Goal: Task Accomplishment & Management: Complete application form

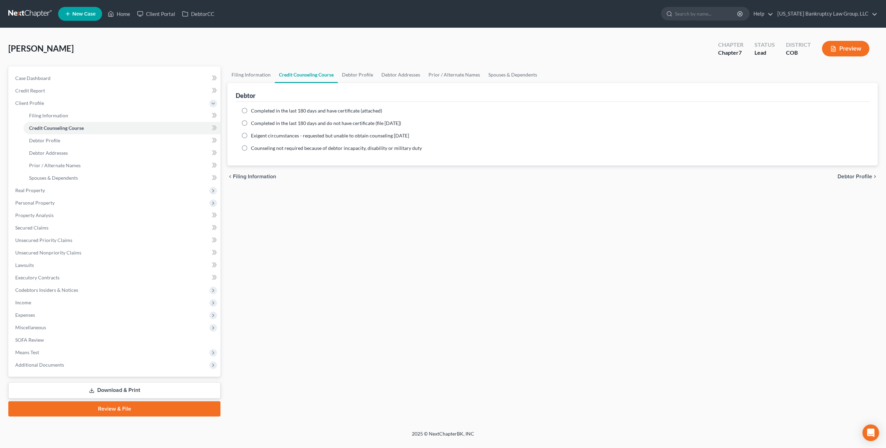
click at [34, 14] on link at bounding box center [30, 14] width 44 height 12
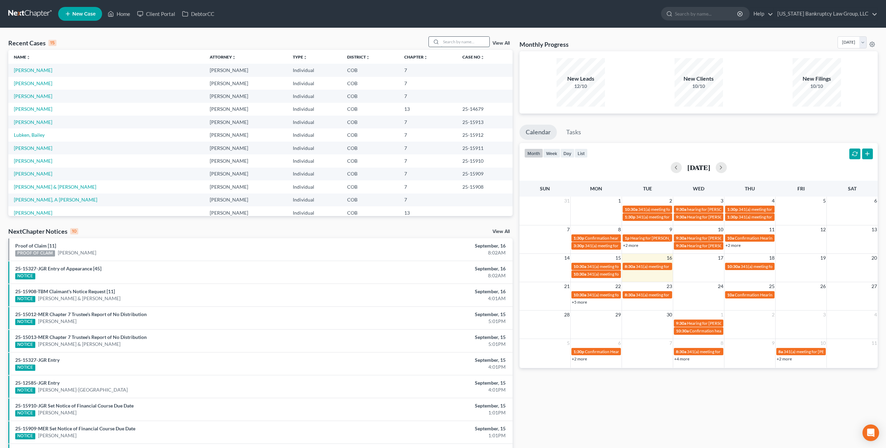
click at [453, 44] on input "search" at bounding box center [465, 42] width 48 height 10
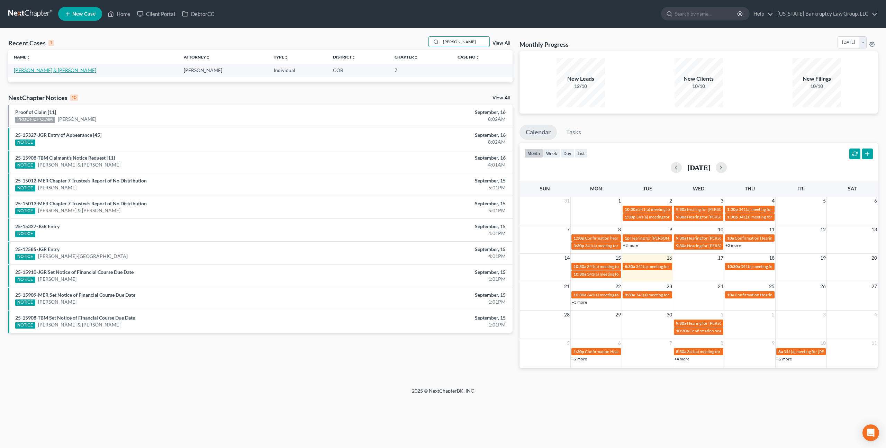
type input "velarde"
click at [47, 70] on link "Velarde, Isabel & Randy" at bounding box center [55, 70] width 82 height 6
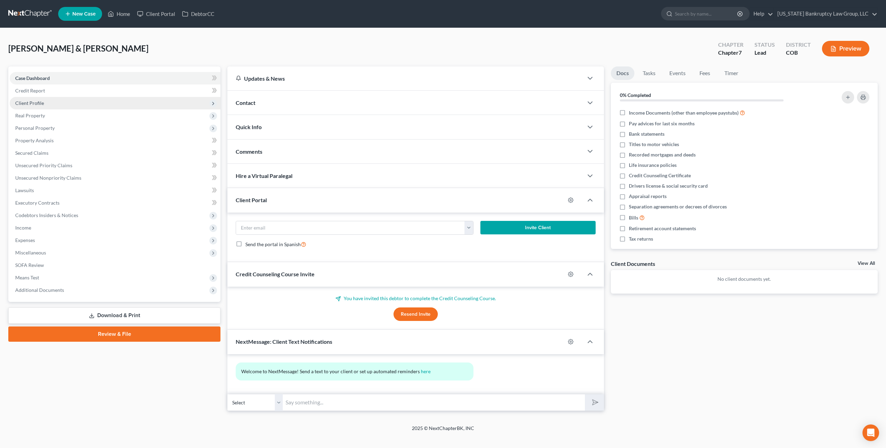
click at [41, 103] on span "Client Profile" at bounding box center [29, 103] width 29 height 6
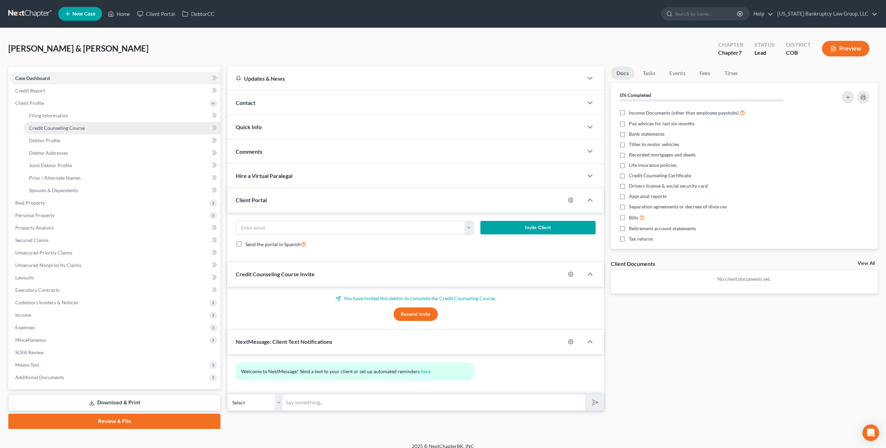
click at [49, 127] on span "Credit Counseling Course" at bounding box center [57, 128] width 56 height 6
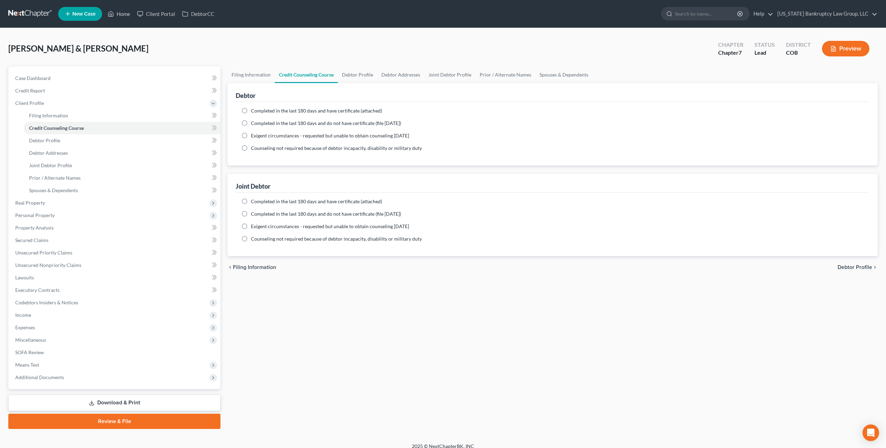
click at [251, 111] on label "Completed in the last 180 days and have certificate (attached)" at bounding box center [316, 110] width 131 height 7
click at [254, 111] on input "Completed in the last 180 days and have certificate (attached)" at bounding box center [256, 109] width 4 height 4
radio input "true"
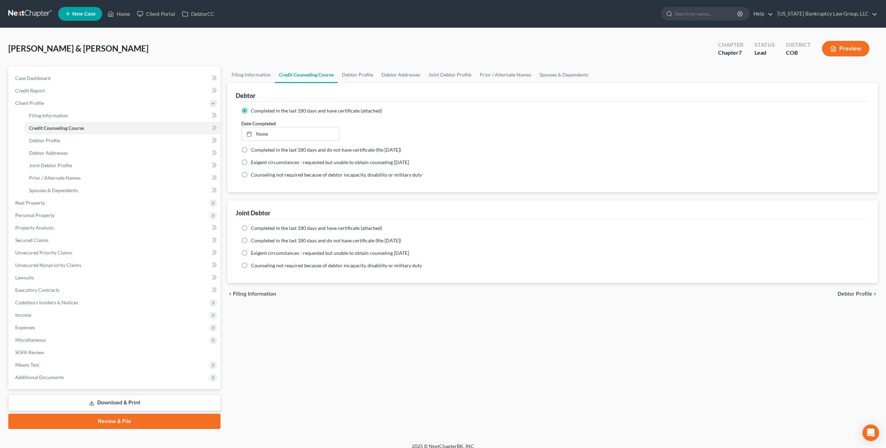
click at [251, 228] on label "Completed in the last 180 days and have certificate (attached)" at bounding box center [316, 228] width 131 height 7
click at [254, 228] on input "Completed in the last 180 days and have certificate (attached)" at bounding box center [256, 227] width 4 height 4
radio input "true"
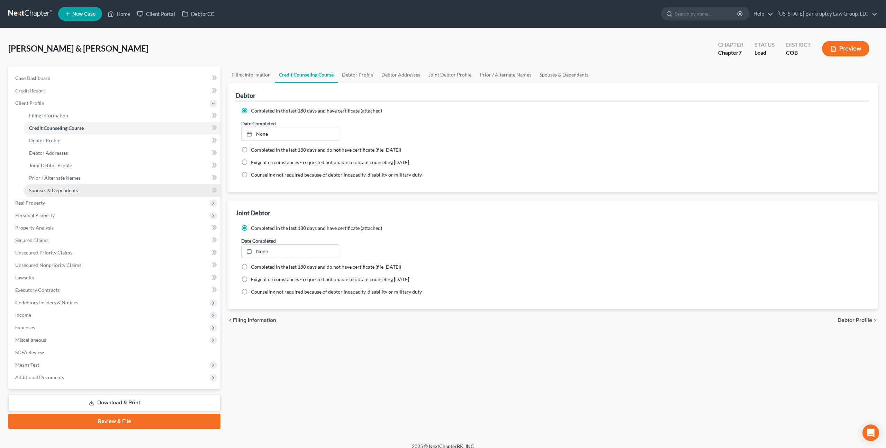
click at [66, 191] on span "Spouses & Dependents" at bounding box center [53, 190] width 49 height 6
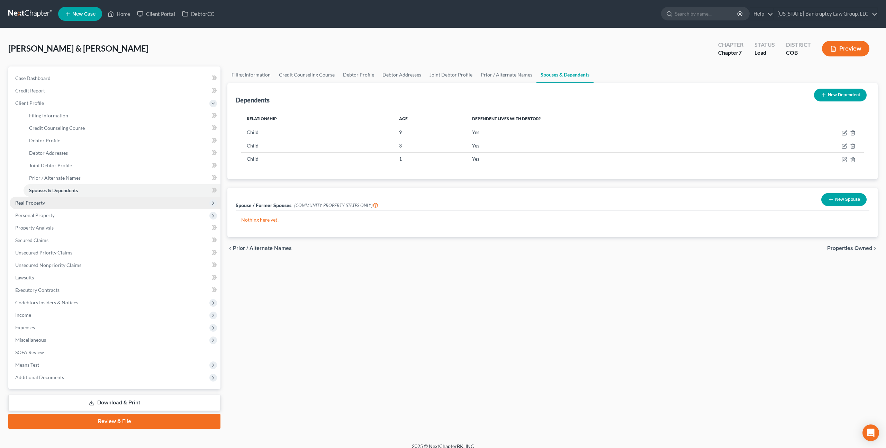
click at [52, 204] on span "Real Property" at bounding box center [115, 203] width 211 height 12
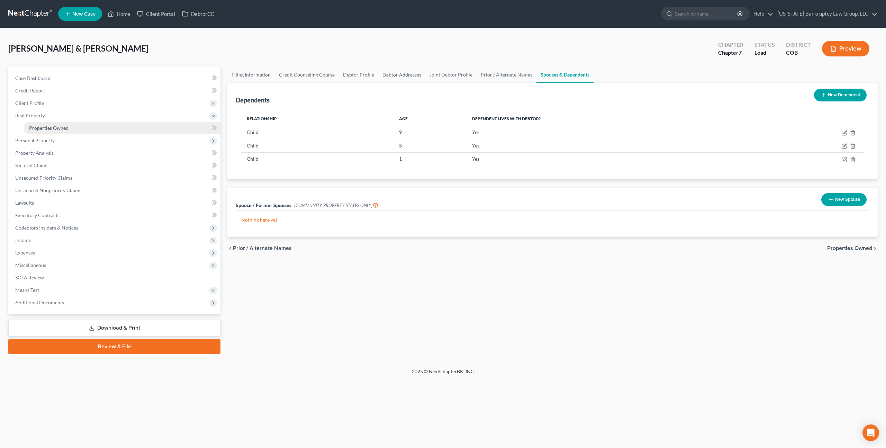
click at [65, 127] on span "Properties Owned" at bounding box center [48, 128] width 39 height 6
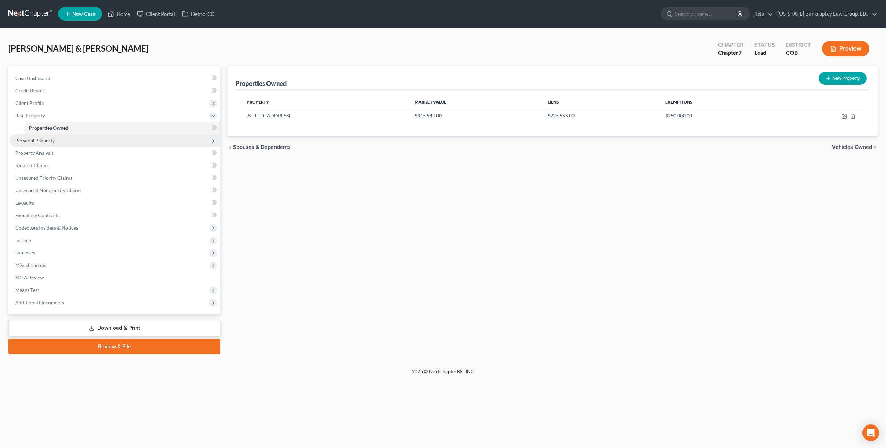
click at [47, 142] on span "Personal Property" at bounding box center [34, 140] width 39 height 6
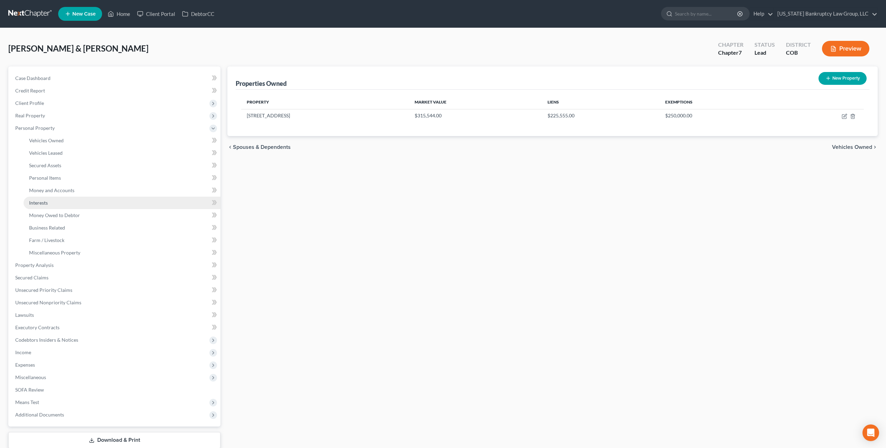
click at [56, 203] on link "Interests" at bounding box center [122, 203] width 197 height 12
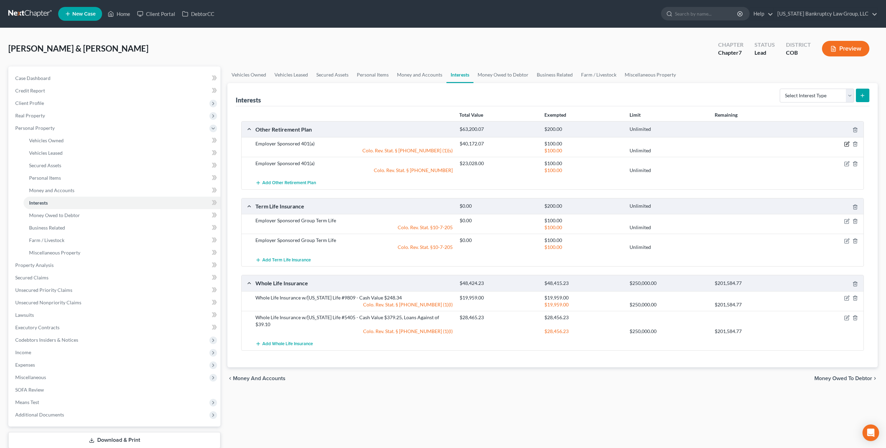
click at [847, 144] on icon "button" at bounding box center [847, 143] width 3 height 3
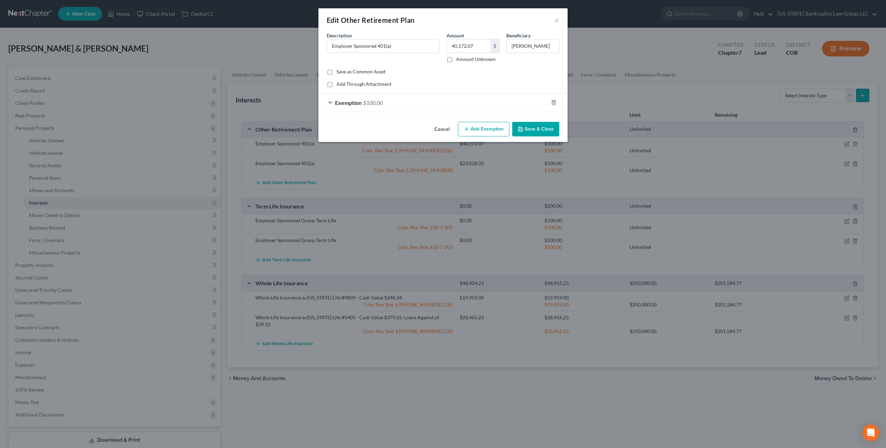
click at [505, 102] on div "Exemption $100.00" at bounding box center [433, 102] width 230 height 18
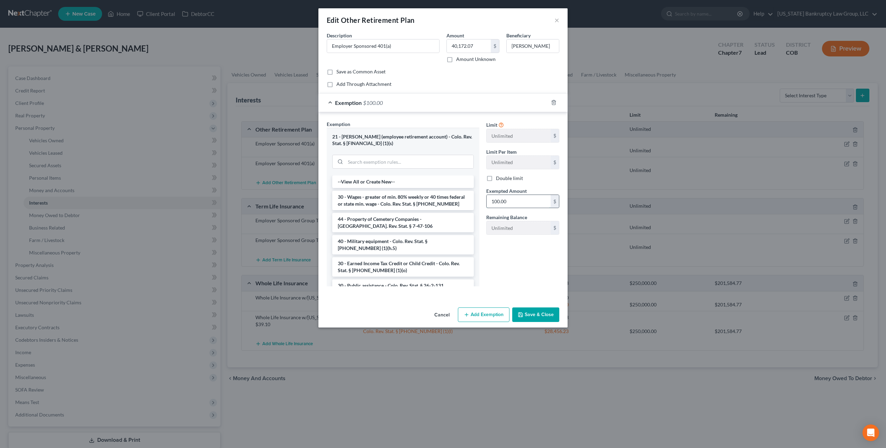
click at [499, 207] on input "100.00" at bounding box center [519, 201] width 64 height 13
type input "40,172.07"
click at [537, 314] on button "Save & Close" at bounding box center [535, 314] width 47 height 15
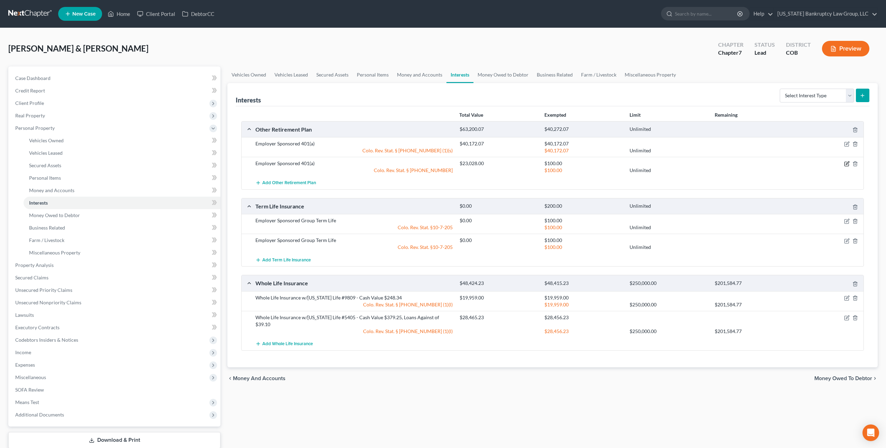
click at [846, 164] on icon "button" at bounding box center [847, 163] width 3 height 3
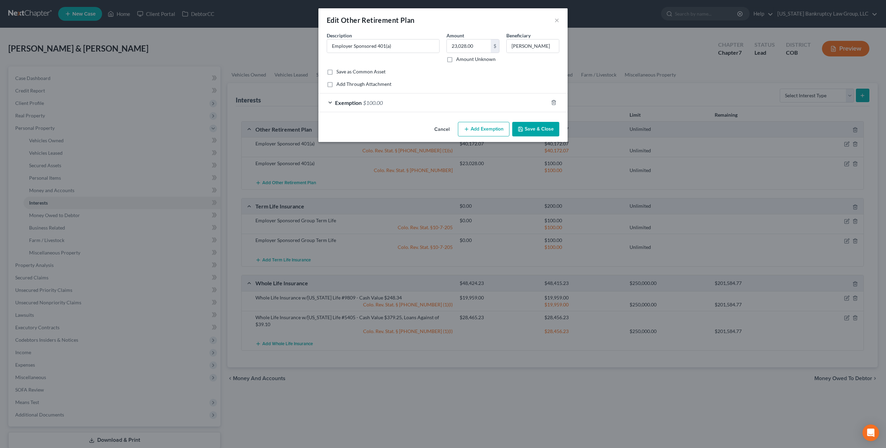
click at [505, 103] on div "Exemption $100.00" at bounding box center [433, 102] width 230 height 18
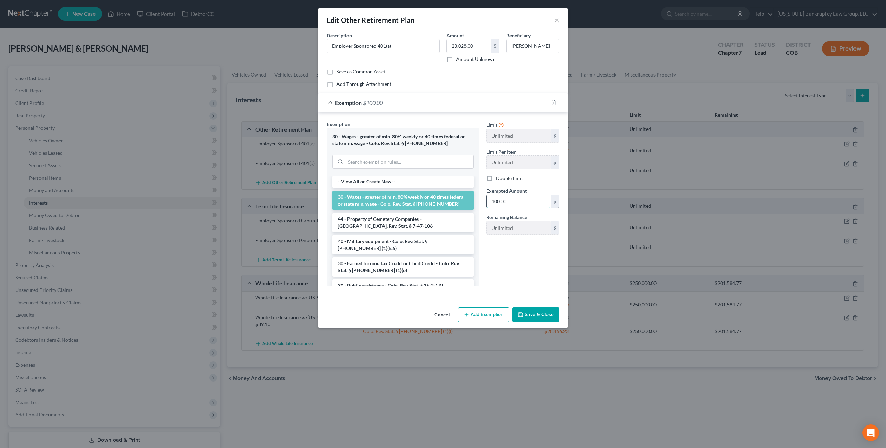
click at [507, 203] on input "100.00" at bounding box center [519, 201] width 64 height 13
type input "23,028.00"
click at [535, 314] on button "Save & Close" at bounding box center [535, 314] width 47 height 15
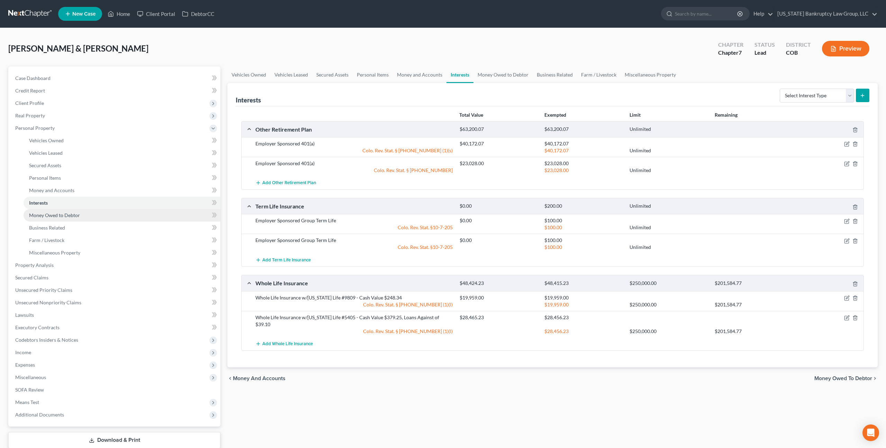
click at [78, 217] on span "Money Owed to Debtor" at bounding box center [54, 215] width 51 height 6
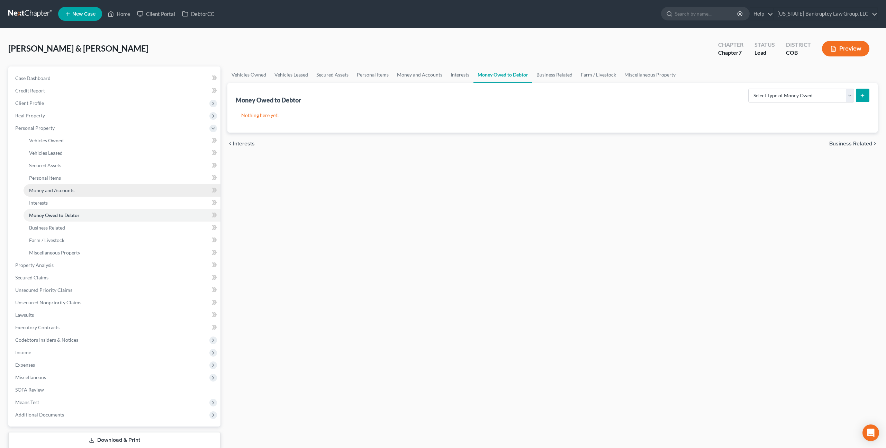
click at [58, 188] on span "Money and Accounts" at bounding box center [51, 190] width 45 height 6
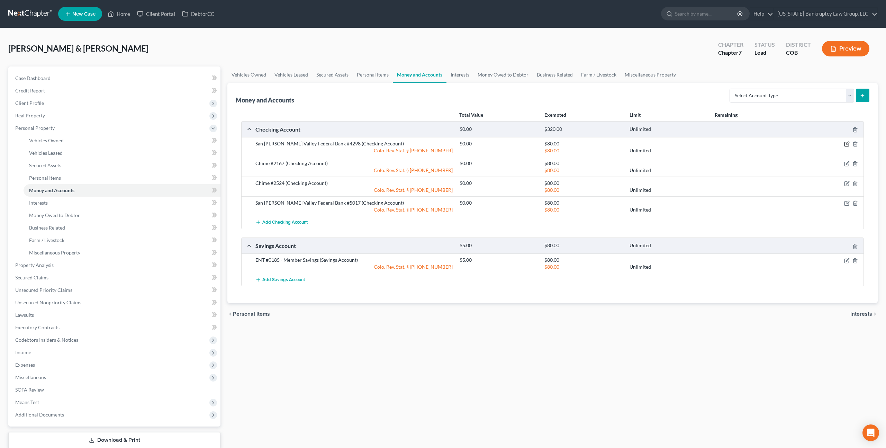
click at [847, 142] on icon "button" at bounding box center [847, 143] width 3 height 3
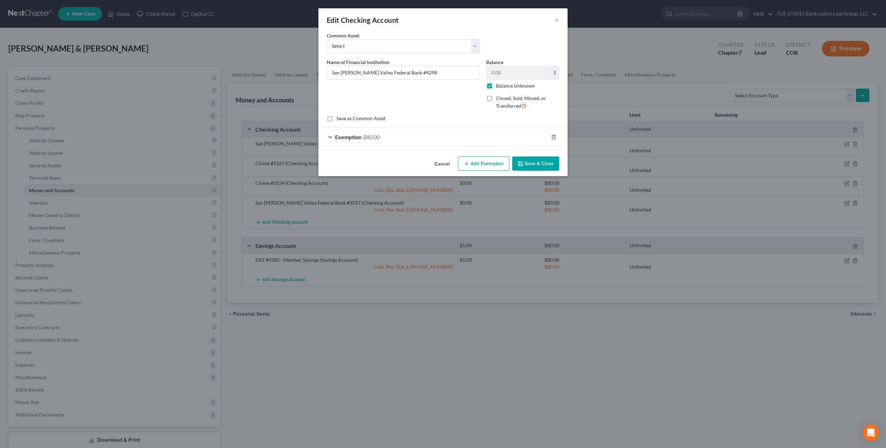
click at [496, 87] on label "Balance Unknown" at bounding box center [515, 85] width 39 height 7
click at [499, 87] on input "Balance Unknown" at bounding box center [501, 84] width 4 height 4
checkbox input "false"
click at [528, 164] on button "Save & Close" at bounding box center [535, 163] width 47 height 15
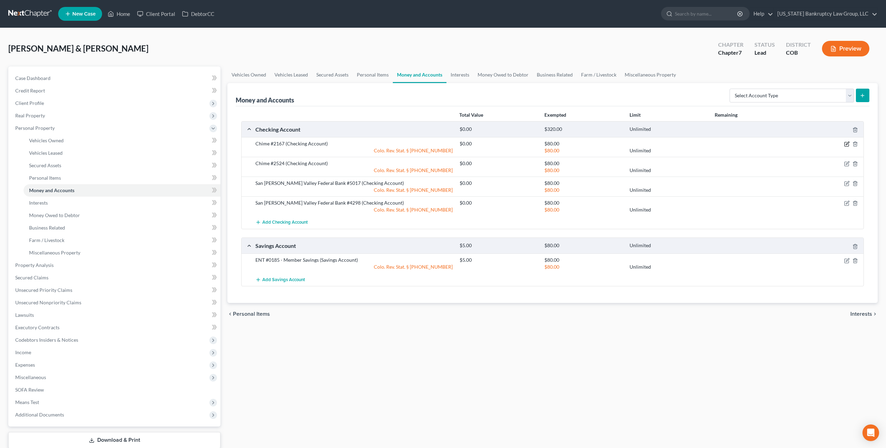
click at [847, 143] on icon "button" at bounding box center [847, 144] width 6 height 6
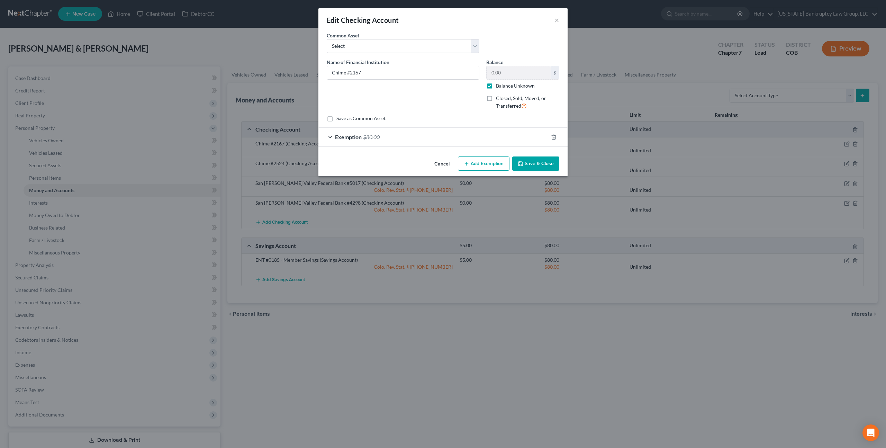
click at [496, 86] on label "Balance Unknown" at bounding box center [515, 85] width 39 height 7
click at [499, 86] on input "Balance Unknown" at bounding box center [501, 84] width 4 height 4
checkbox input "false"
click at [534, 164] on button "Save & Close" at bounding box center [535, 163] width 47 height 15
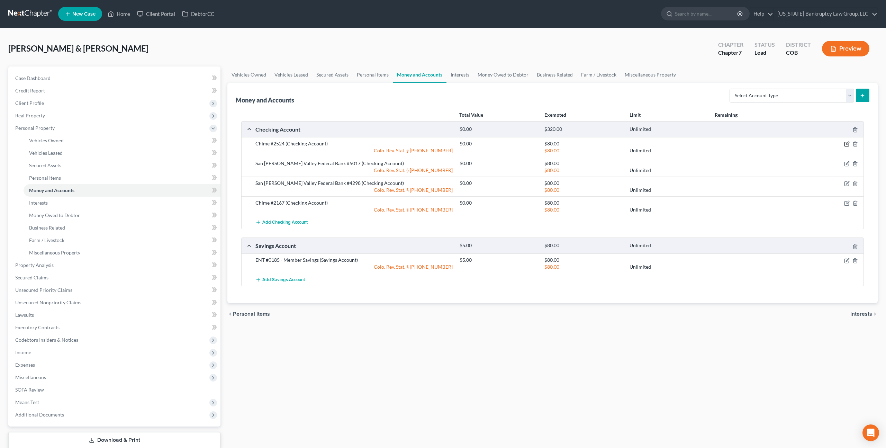
click at [845, 144] on icon "button" at bounding box center [847, 144] width 6 height 6
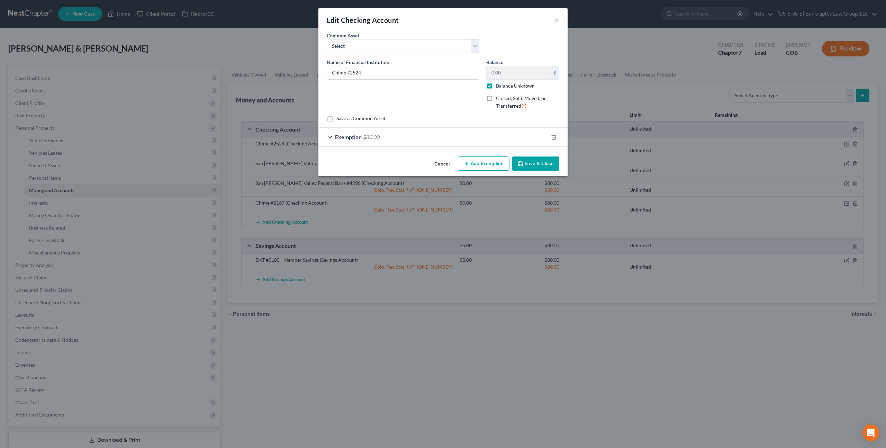
click at [496, 88] on label "Balance Unknown" at bounding box center [515, 85] width 39 height 7
click at [499, 87] on input "Balance Unknown" at bounding box center [501, 84] width 4 height 4
checkbox input "false"
click at [527, 164] on button "Save & Close" at bounding box center [535, 163] width 47 height 15
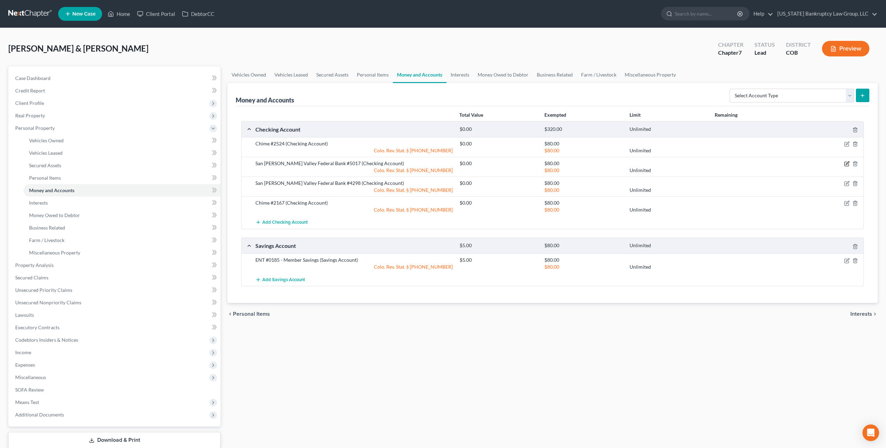
click at [847, 161] on icon "button" at bounding box center [847, 164] width 6 height 6
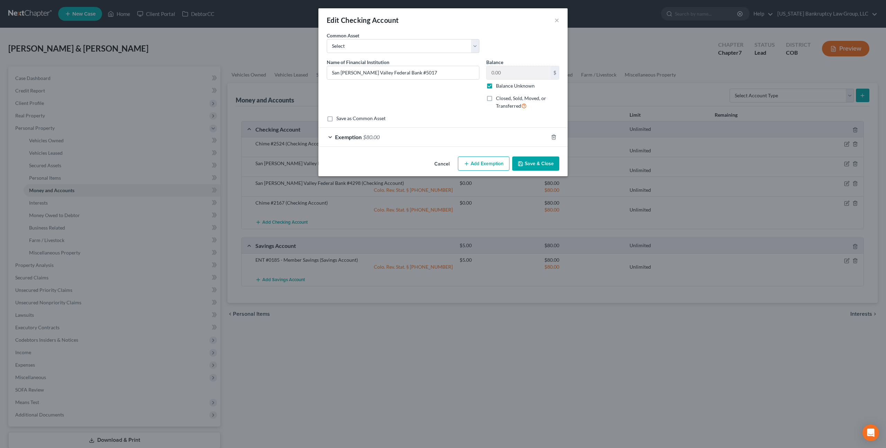
click at [496, 86] on label "Balance Unknown" at bounding box center [515, 85] width 39 height 7
click at [499, 86] on input "Balance Unknown" at bounding box center [501, 84] width 4 height 4
checkbox input "false"
click at [534, 159] on button "Save & Close" at bounding box center [535, 163] width 47 height 15
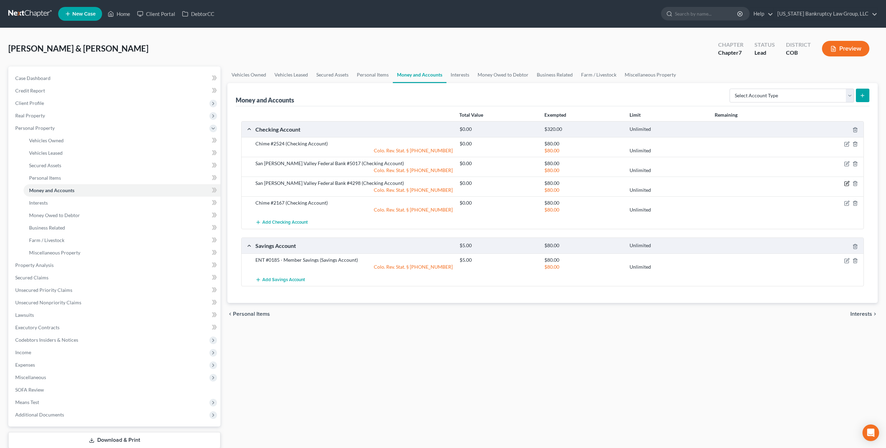
click at [845, 184] on icon "button" at bounding box center [847, 184] width 6 height 6
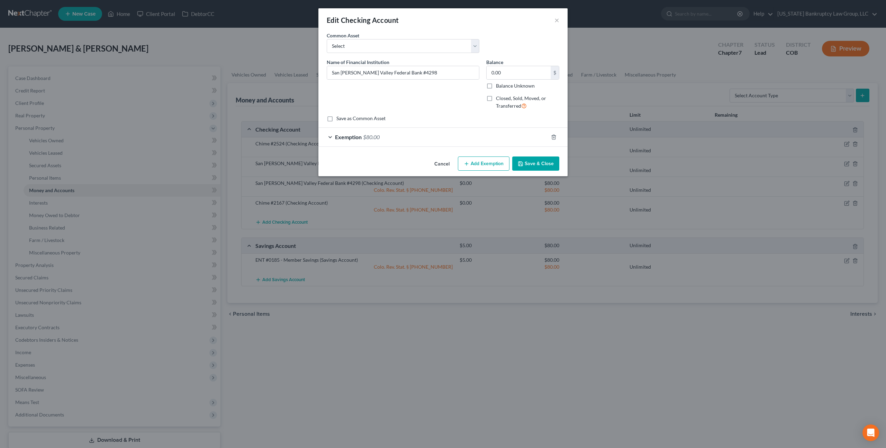
click at [535, 167] on button "Save & Close" at bounding box center [535, 163] width 47 height 15
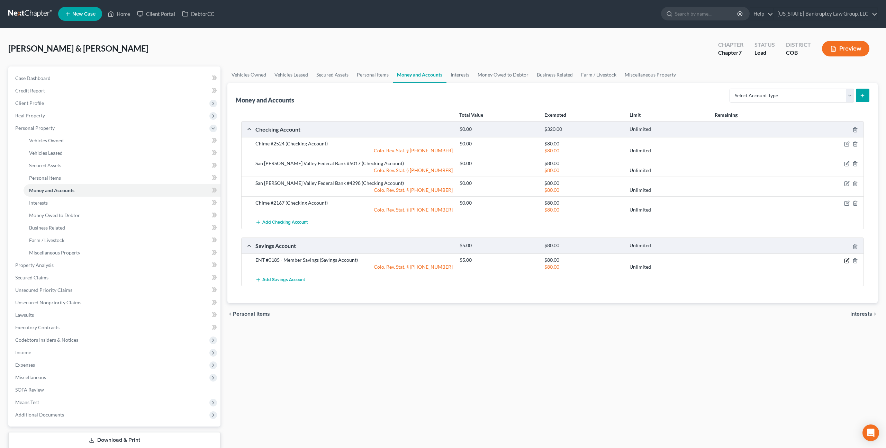
click at [845, 260] on icon "button" at bounding box center [847, 261] width 6 height 6
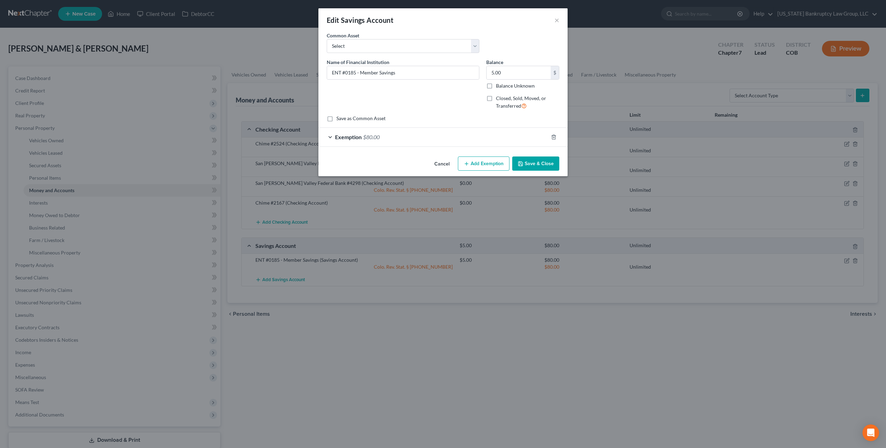
click at [529, 163] on button "Save & Close" at bounding box center [535, 163] width 47 height 15
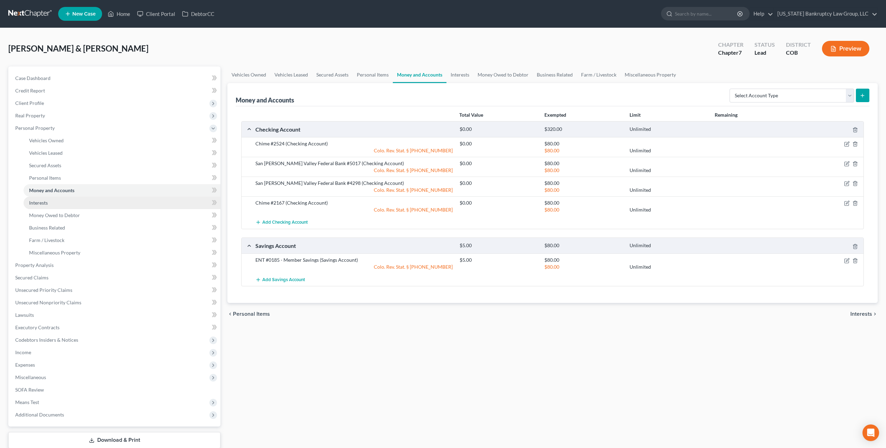
click at [53, 204] on link "Interests" at bounding box center [122, 203] width 197 height 12
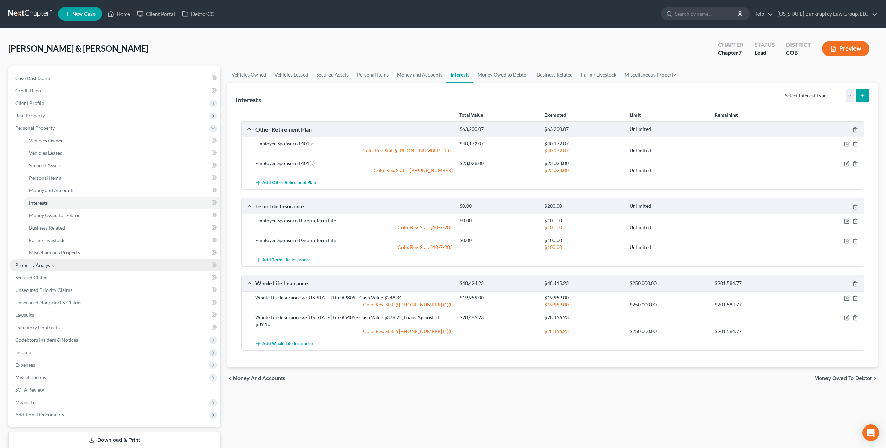
click at [46, 269] on link "Property Analysis" at bounding box center [115, 265] width 211 height 12
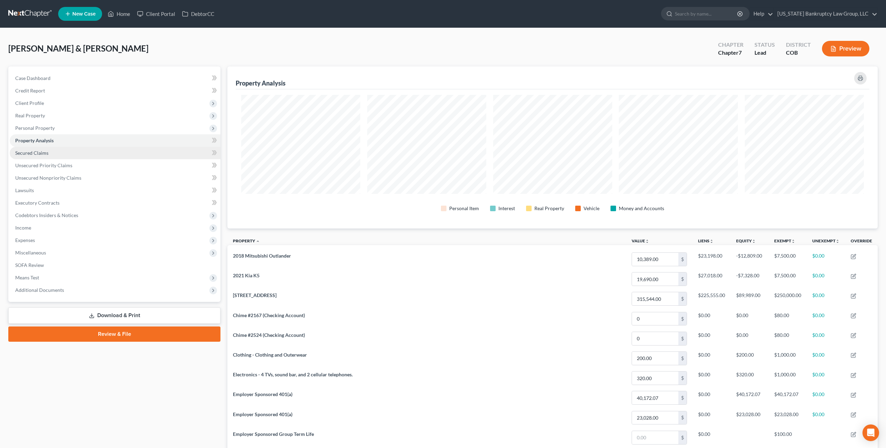
click at [42, 156] on link "Secured Claims" at bounding box center [115, 153] width 211 height 12
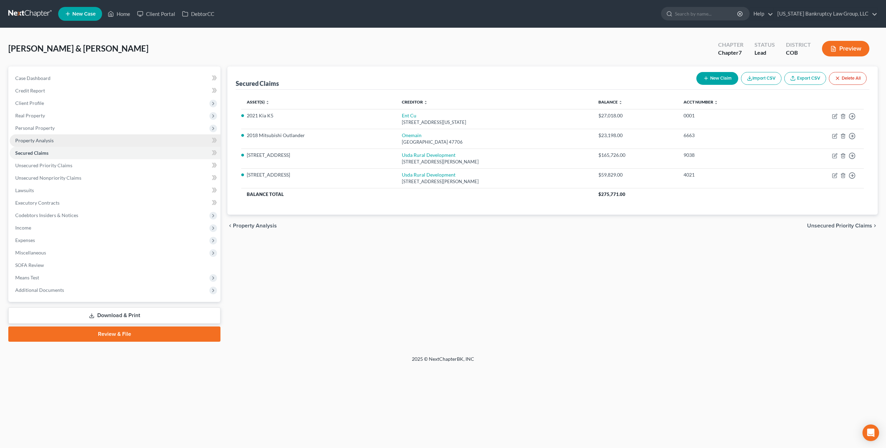
click at [44, 143] on span "Property Analysis" at bounding box center [34, 140] width 38 height 6
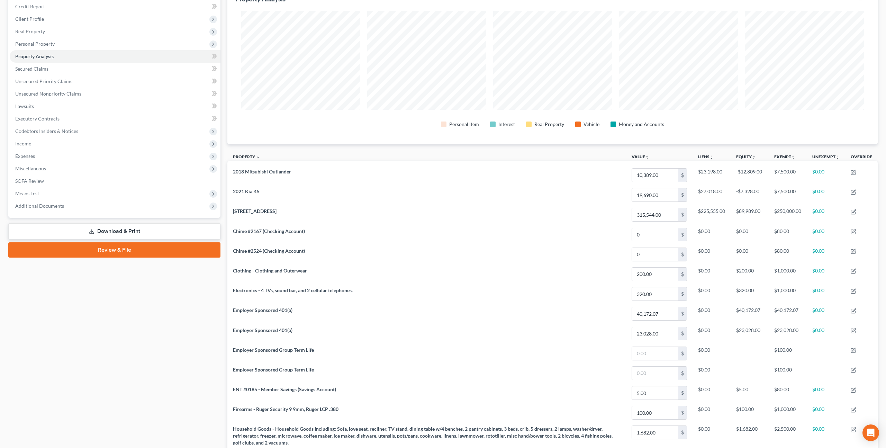
scroll to position [85, 0]
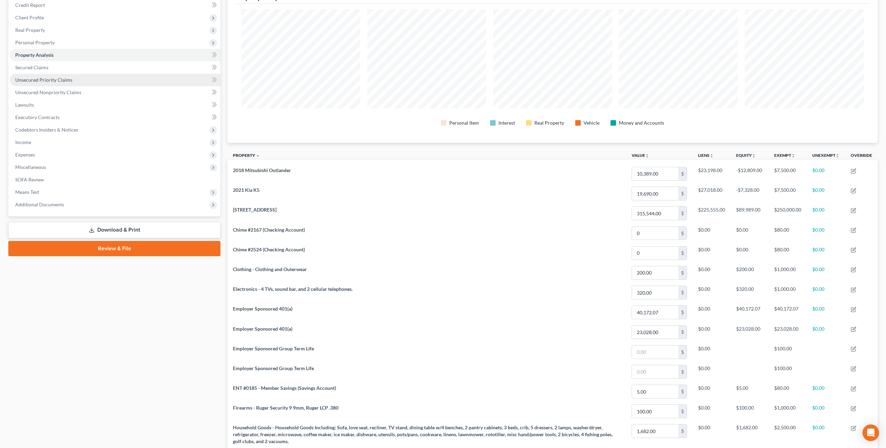
click at [51, 82] on span "Unsecured Priority Claims" at bounding box center [43, 80] width 57 height 6
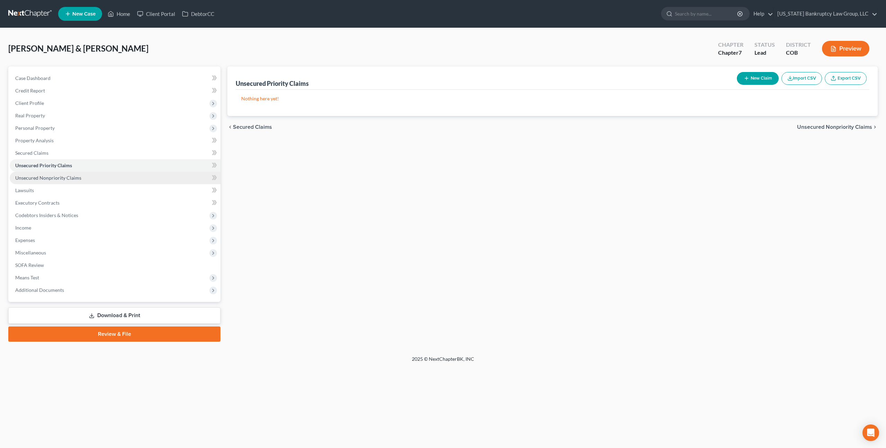
click at [66, 178] on span "Unsecured Nonpriority Claims" at bounding box center [48, 178] width 66 height 6
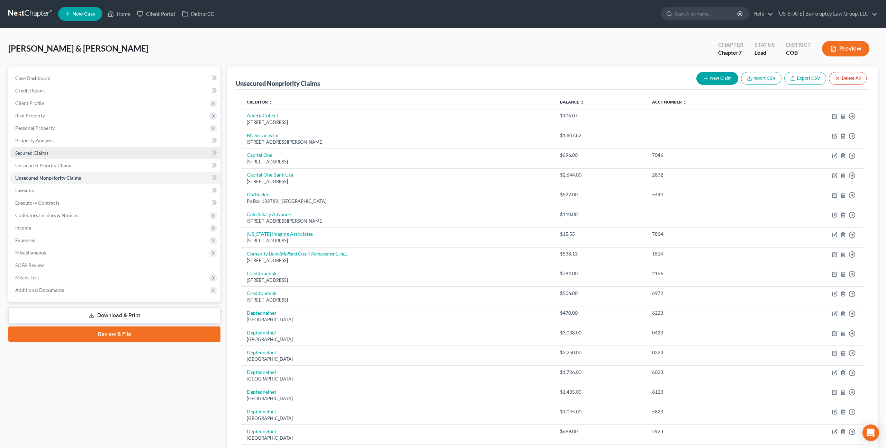
click at [40, 154] on span "Secured Claims" at bounding box center [31, 153] width 33 height 6
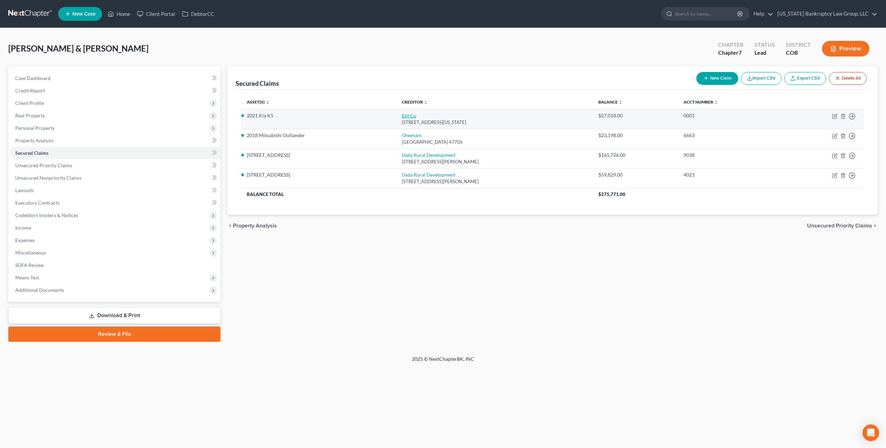
click at [402, 116] on link "Ent Cu" at bounding box center [409, 115] width 15 height 6
select select "5"
select select "0"
select select "4"
select select "1"
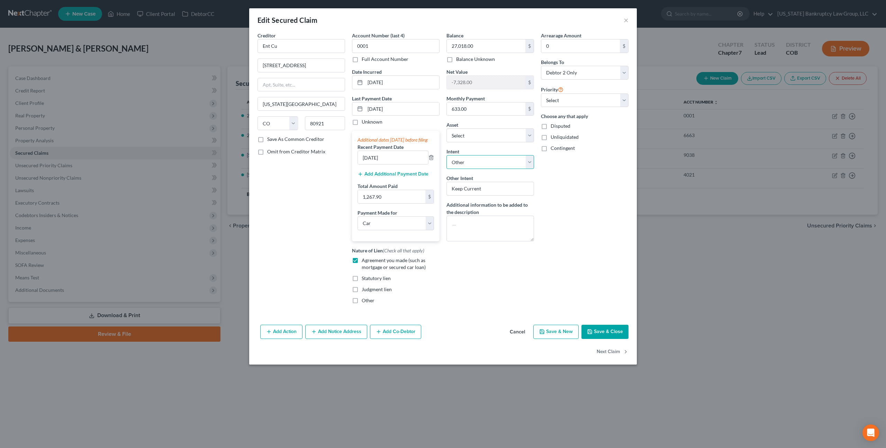
click at [469, 162] on select "Select Surrender Redeem Reaffirm Avoid Other" at bounding box center [490, 162] width 88 height 14
select select "0"
click at [446, 155] on select "Select Surrender Redeem Reaffirm Avoid Other" at bounding box center [490, 162] width 88 height 14
click at [606, 336] on button "Save & Close" at bounding box center [604, 332] width 47 height 15
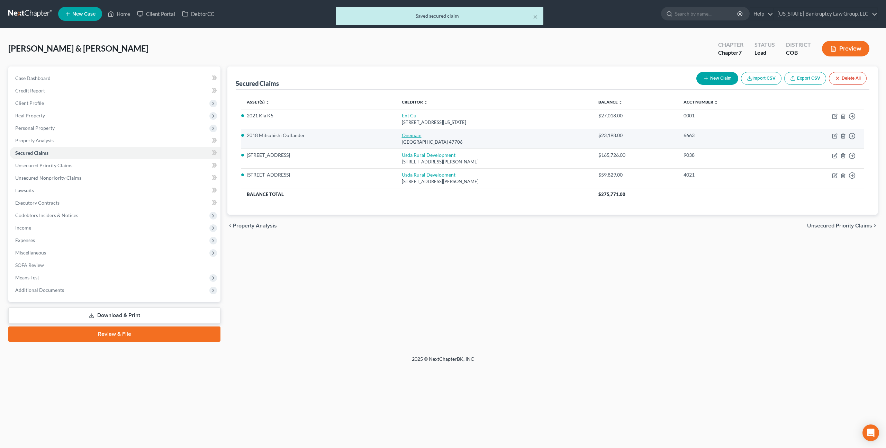
click at [402, 134] on link "Onemain" at bounding box center [412, 135] width 20 height 6
select select "15"
select select "0"
select select "4"
select select "0"
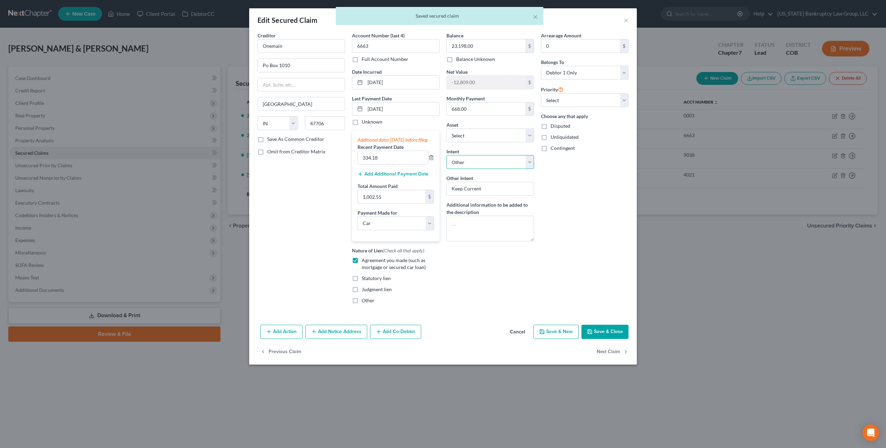
click at [475, 160] on select "Select Surrender Redeem Reaffirm Avoid Other" at bounding box center [490, 162] width 88 height 14
select select "0"
click at [446, 155] on select "Select Surrender Redeem Reaffirm Avoid Other" at bounding box center [490, 162] width 88 height 14
click at [600, 338] on button "Save & Close" at bounding box center [604, 332] width 47 height 15
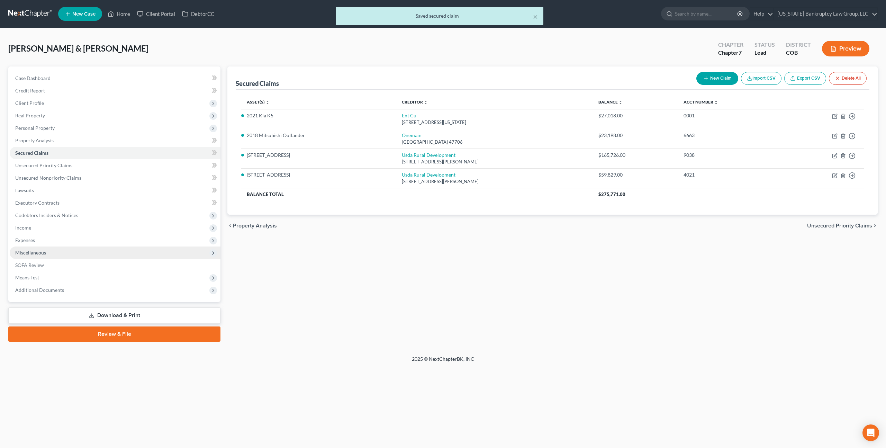
click at [38, 249] on span "Miscellaneous" at bounding box center [30, 252] width 31 height 6
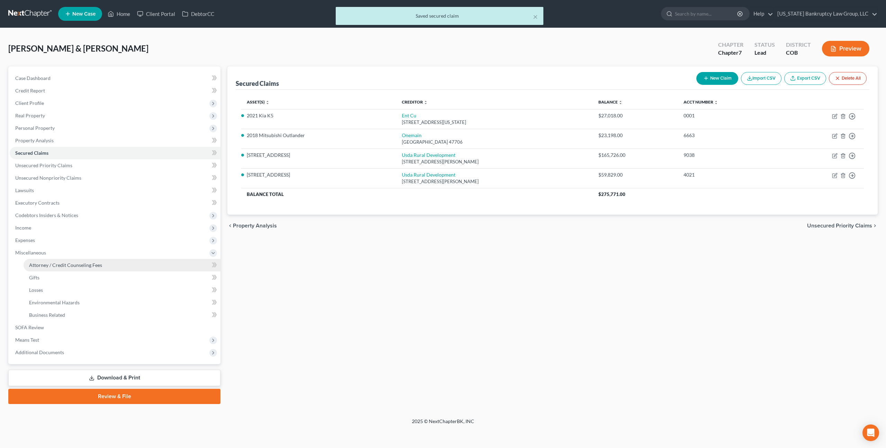
click at [77, 267] on span "Attorney / Credit Counseling Fees" at bounding box center [65, 265] width 73 height 6
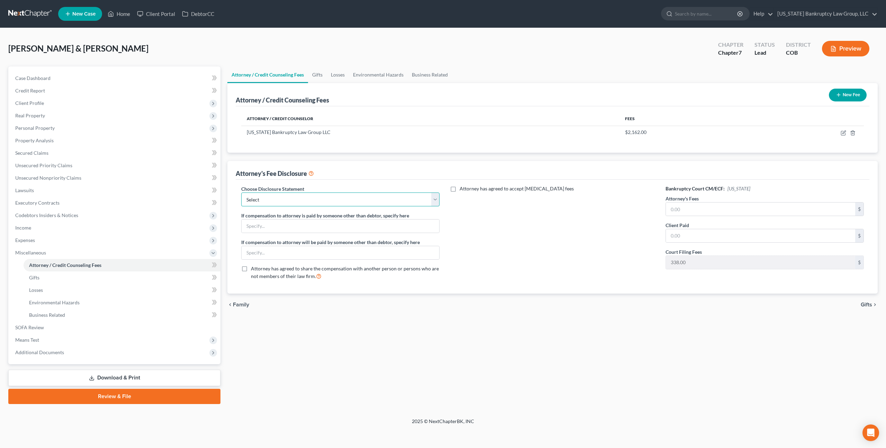
click at [410, 201] on select "Select Disclosure" at bounding box center [340, 199] width 198 height 14
select select "0"
click at [241, 192] on select "Select Disclosure" at bounding box center [340, 199] width 198 height 14
click at [669, 207] on input "text" at bounding box center [760, 208] width 189 height 13
type input "2,162.00"
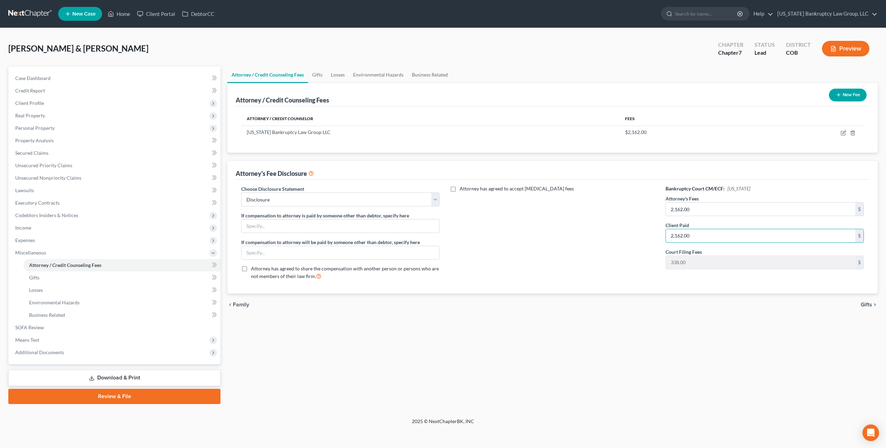
type input "2,162.00"
click at [146, 374] on link "Download & Print" at bounding box center [114, 378] width 212 height 16
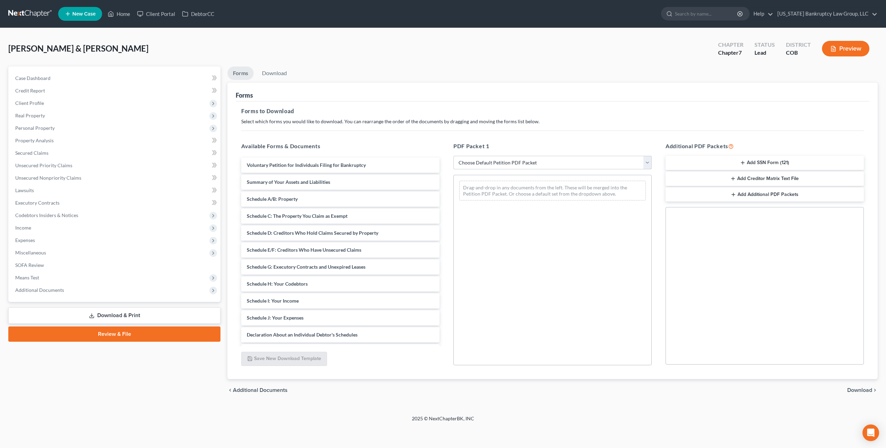
click at [479, 163] on select "Choose Default Petition PDF Packet Complete Bankruptcy Petition (all forms and …" at bounding box center [552, 163] width 198 height 14
select select "0"
click at [453, 156] on select "Choose Default Petition PDF Packet Complete Bankruptcy Petition (all forms and …" at bounding box center [552, 163] width 198 height 14
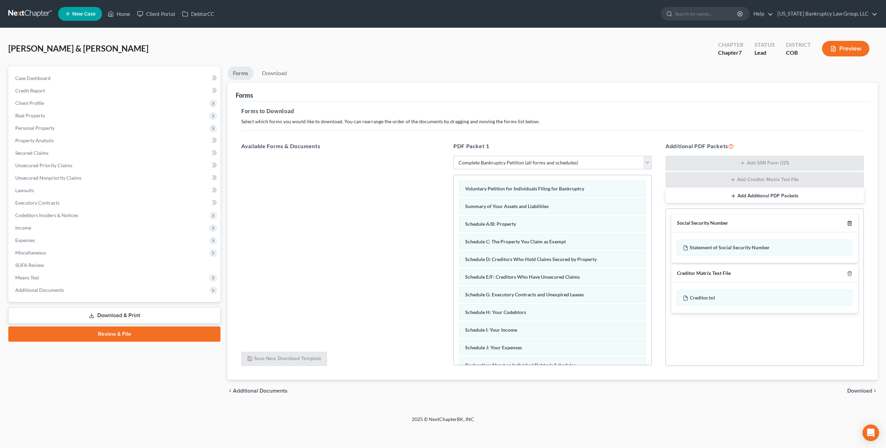
click at [849, 222] on polyline "button" at bounding box center [849, 222] width 4 height 0
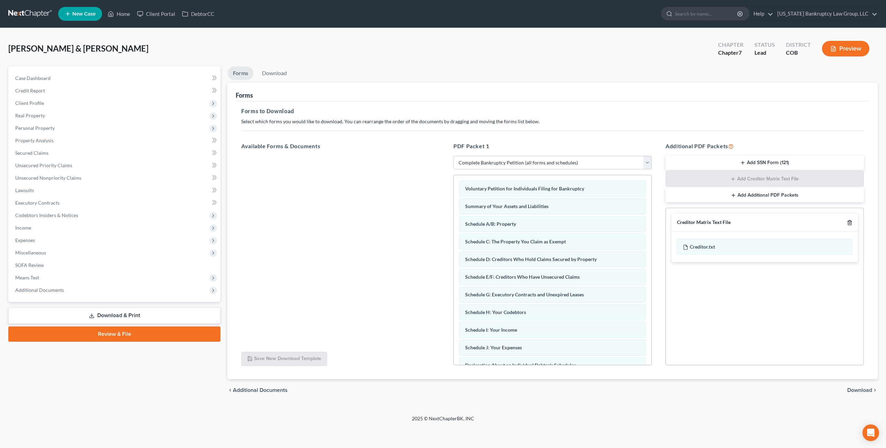
click at [849, 221] on icon "button" at bounding box center [850, 223] width 6 height 6
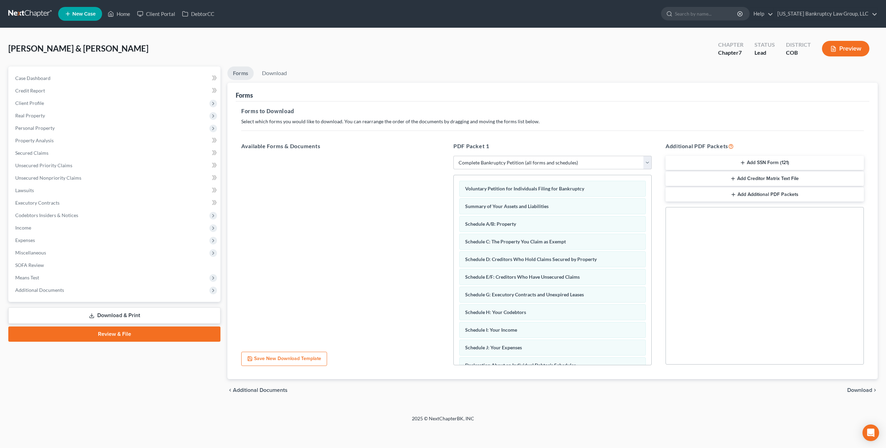
click at [859, 390] on span "Download" at bounding box center [859, 390] width 25 height 6
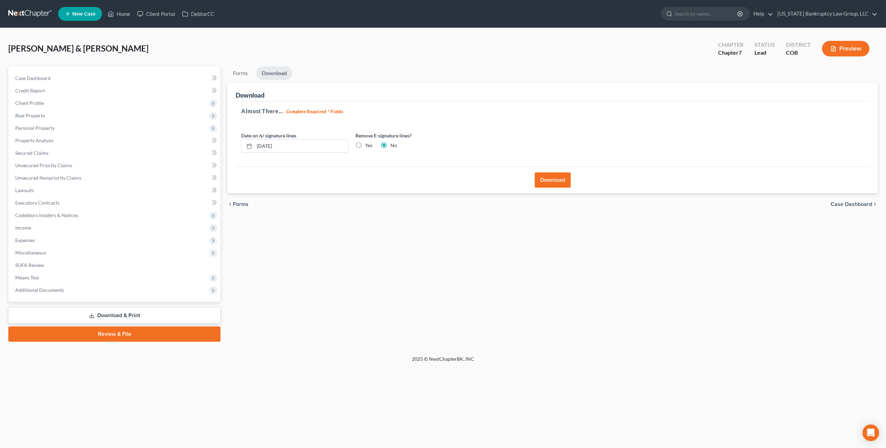
click at [549, 178] on button "Download" at bounding box center [553, 179] width 36 height 15
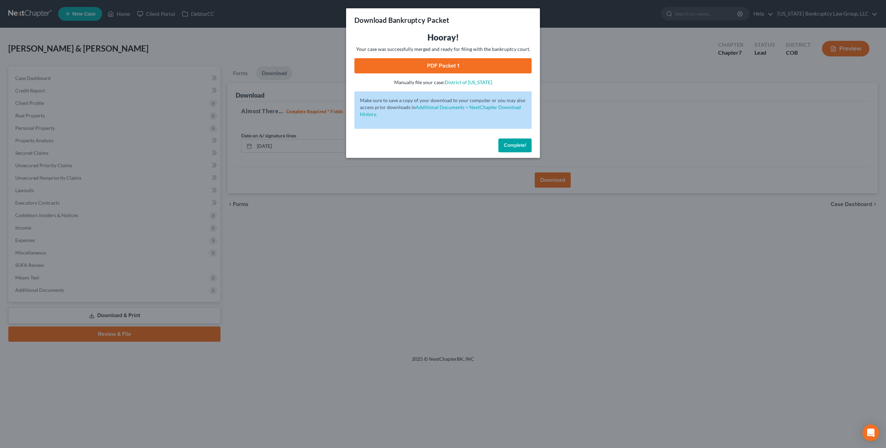
click at [433, 64] on link "PDF Packet 1" at bounding box center [442, 65] width 177 height 15
click at [505, 146] on span "Complete!" at bounding box center [515, 145] width 22 height 6
